Goal: Find specific page/section

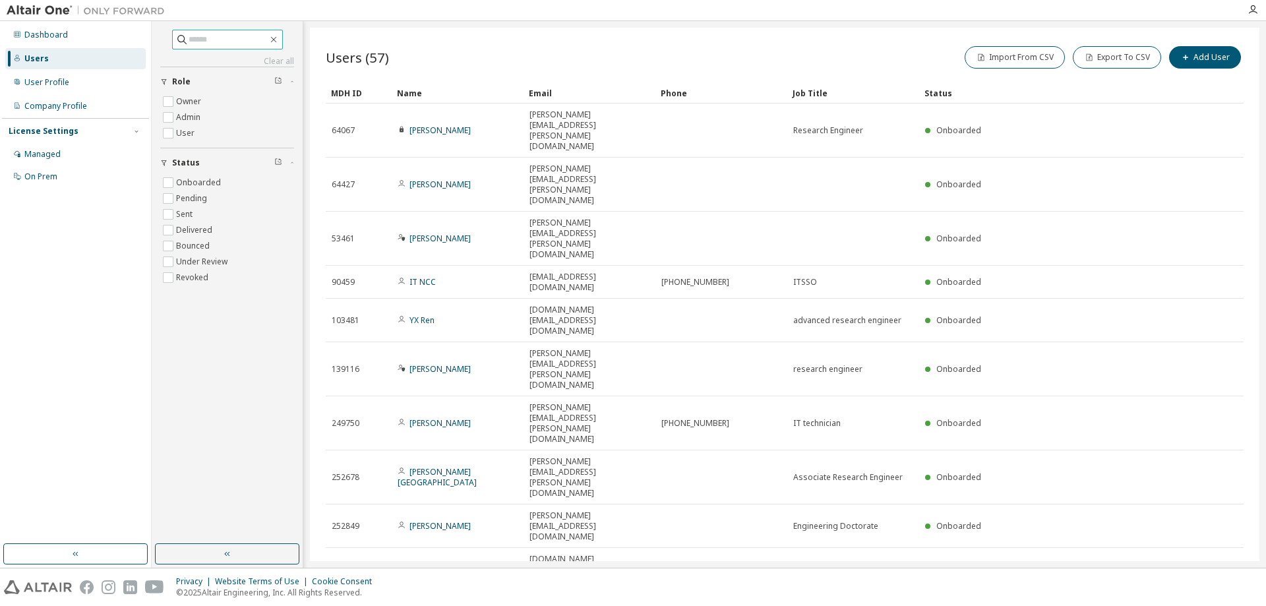
click at [243, 41] on input "text" at bounding box center [228, 39] width 79 height 13
type input "*****"
